Goal: Information Seeking & Learning: Learn about a topic

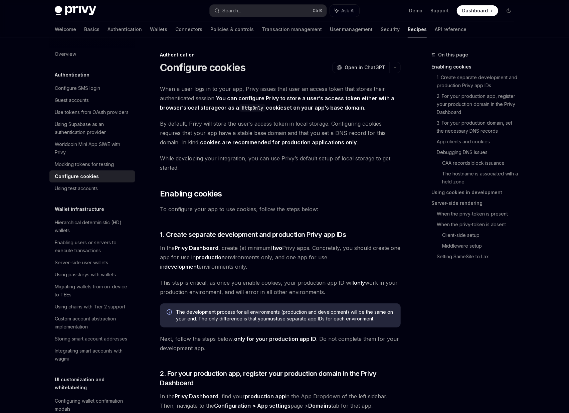
click at [235, 12] on div "Search..." at bounding box center [231, 11] width 19 height 8
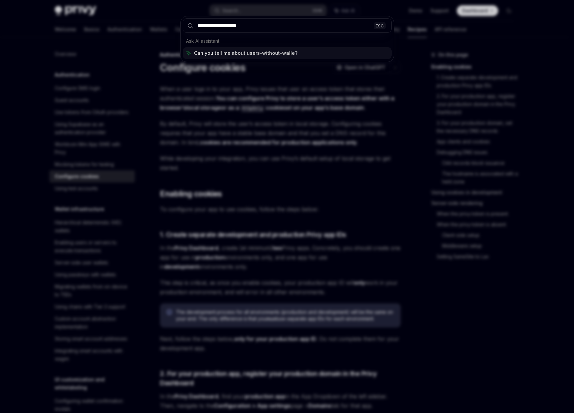
type input "**********"
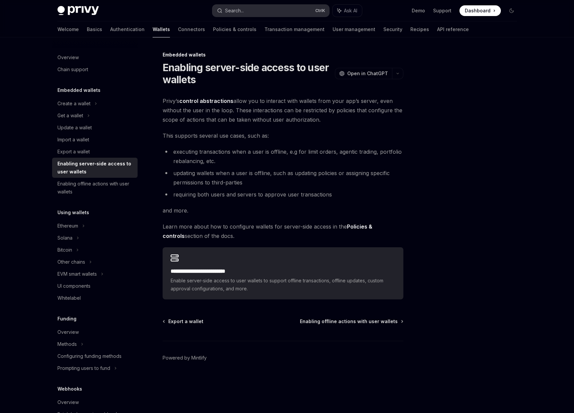
click at [257, 10] on button "Search... Ctrl K" at bounding box center [270, 11] width 117 height 12
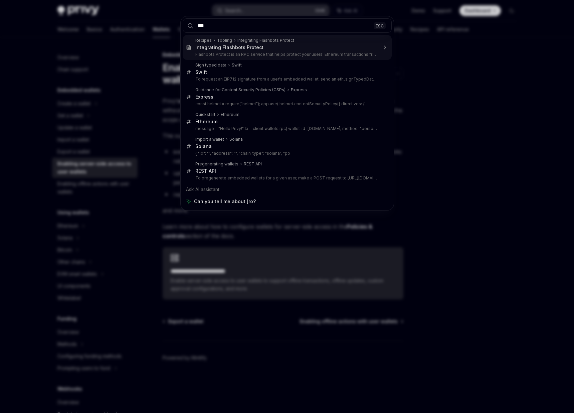
type input "****"
type textarea "*"
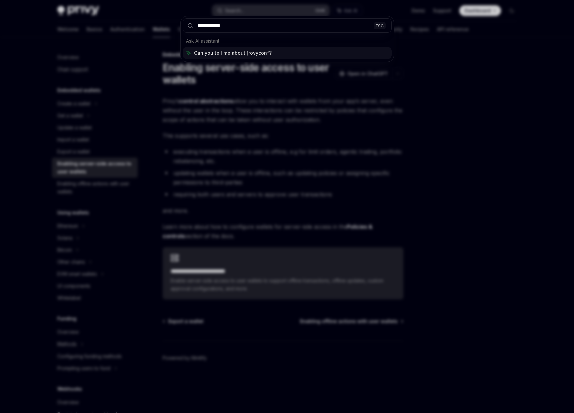
type input "**********"
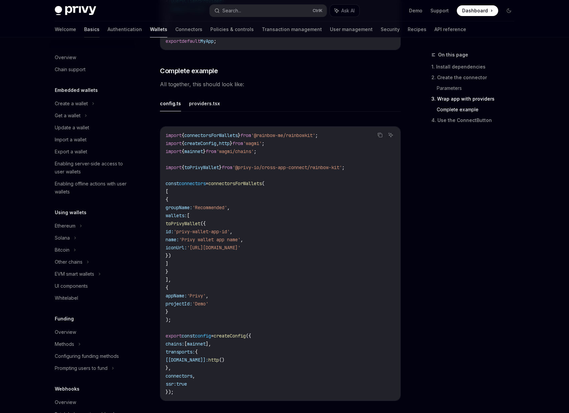
click at [84, 29] on link "Basics" at bounding box center [91, 29] width 15 height 16
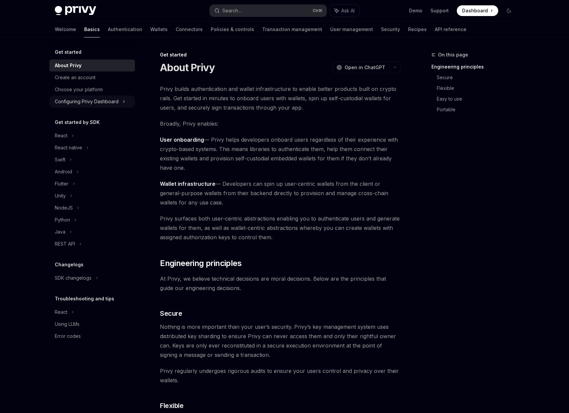
click at [91, 106] on div "Configuring Privy Dashboard" at bounding box center [91, 101] width 85 height 12
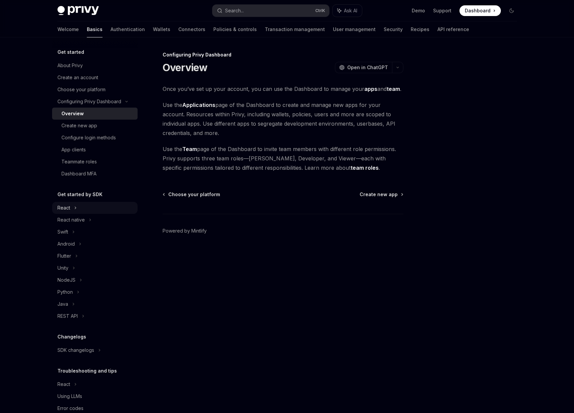
click at [83, 211] on div "React" at bounding box center [94, 208] width 85 height 12
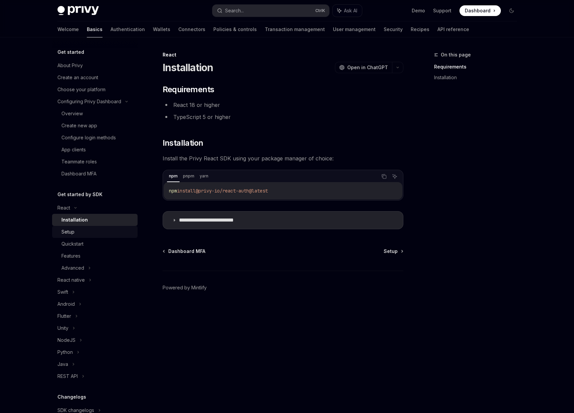
click at [109, 234] on div "Setup" at bounding box center [97, 232] width 72 height 8
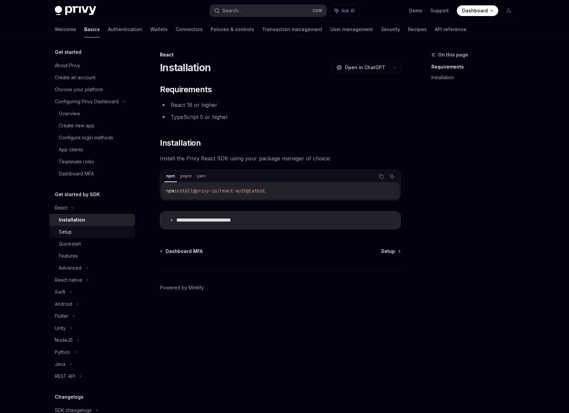
type textarea "*"
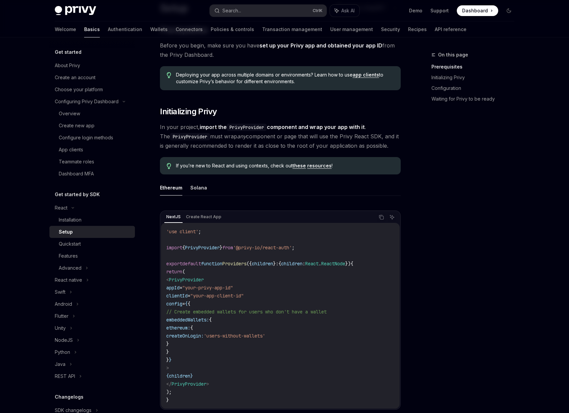
scroll to position [80, 0]
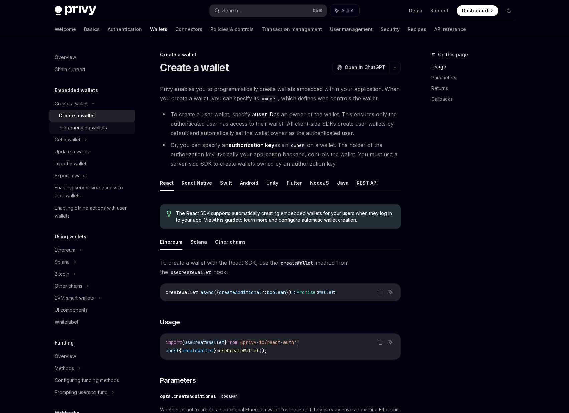
click at [77, 126] on div "Pregenerating wallets" at bounding box center [83, 128] width 48 height 8
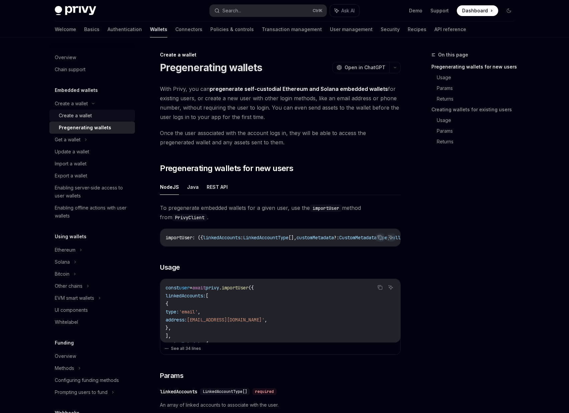
click at [76, 117] on div "Create a wallet" at bounding box center [75, 116] width 33 height 8
type textarea "*"
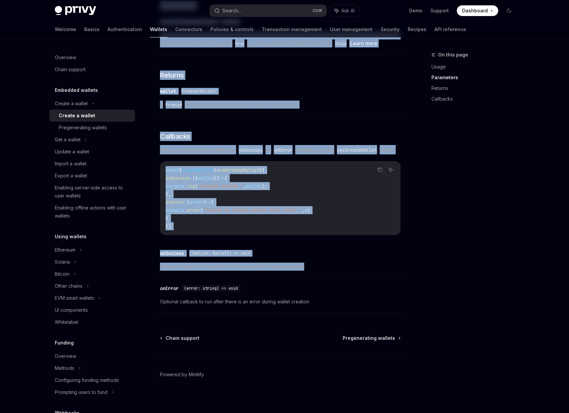
scroll to position [386, 0]
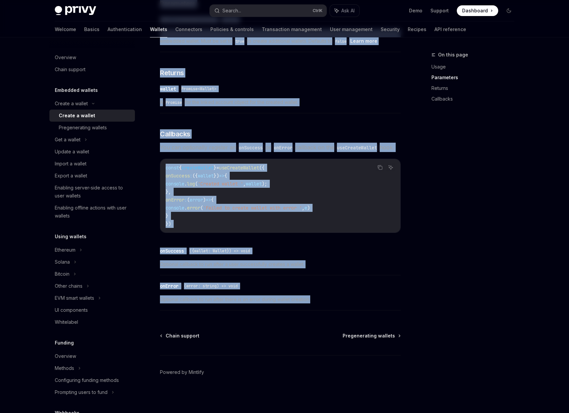
drag, startPoint x: 155, startPoint y: 51, endPoint x: 361, endPoint y: 302, distance: 324.2
click at [361, 302] on div "Create a wallet Create a wallet OpenAI Open in ChatGPT OpenAI Open in ChatGPT P…" at bounding box center [217, 44] width 369 height 738
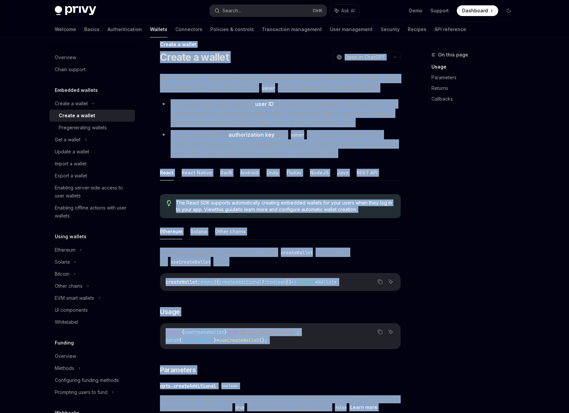
scroll to position [0, 0]
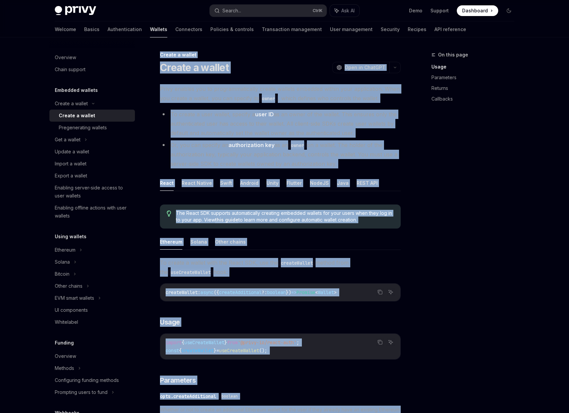
click at [206, 124] on li "To create a user wallet, specify a user ID as an owner of the wallet. This ensu…" at bounding box center [280, 123] width 241 height 28
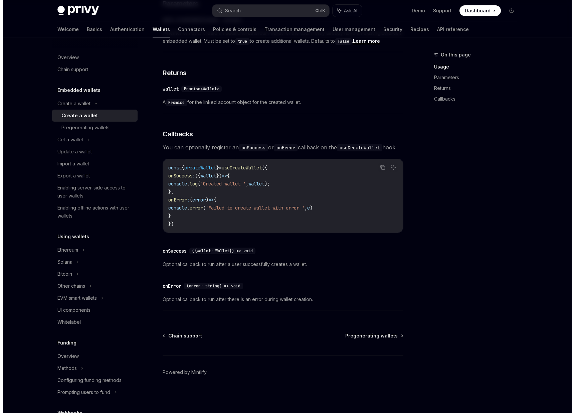
scroll to position [386, 0]
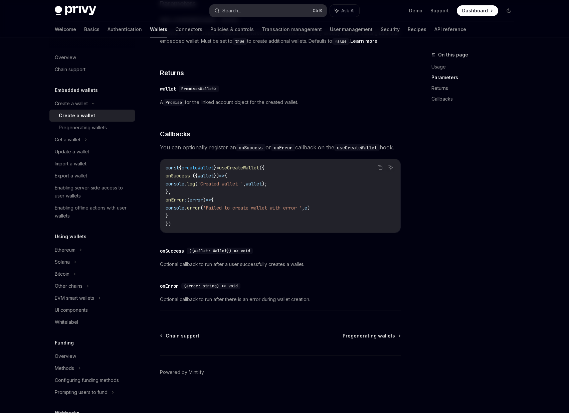
click at [231, 13] on div "Search..." at bounding box center [231, 11] width 19 height 8
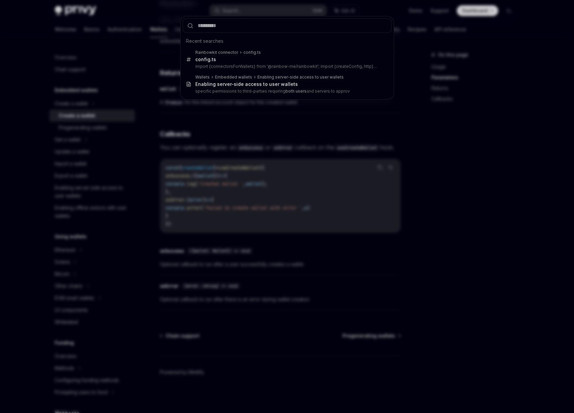
type input "**********"
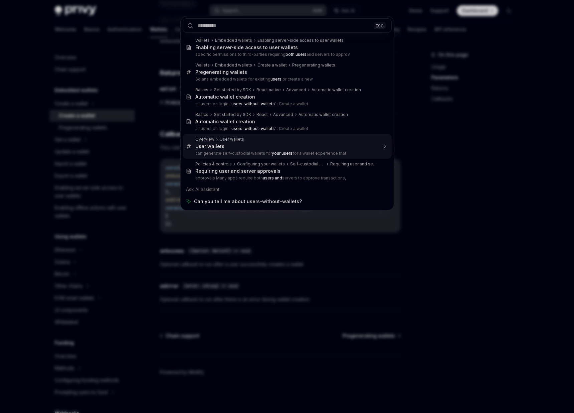
type textarea "*"
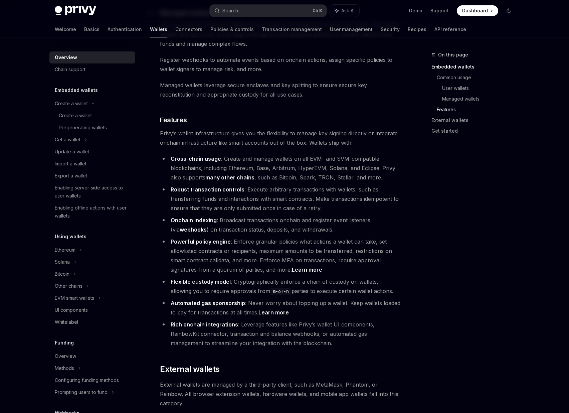
scroll to position [721, 0]
